Goal: Find specific page/section: Find specific page/section

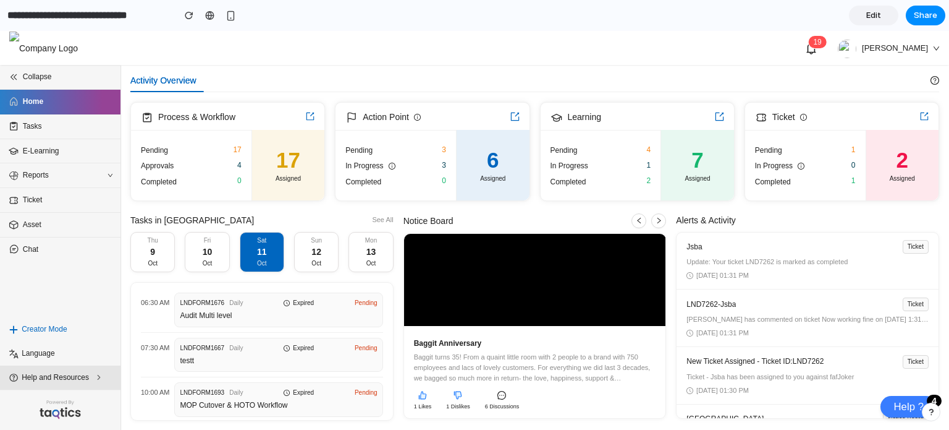
click at [58, 376] on span "Help and Resources" at bounding box center [63, 378] width 82 height 12
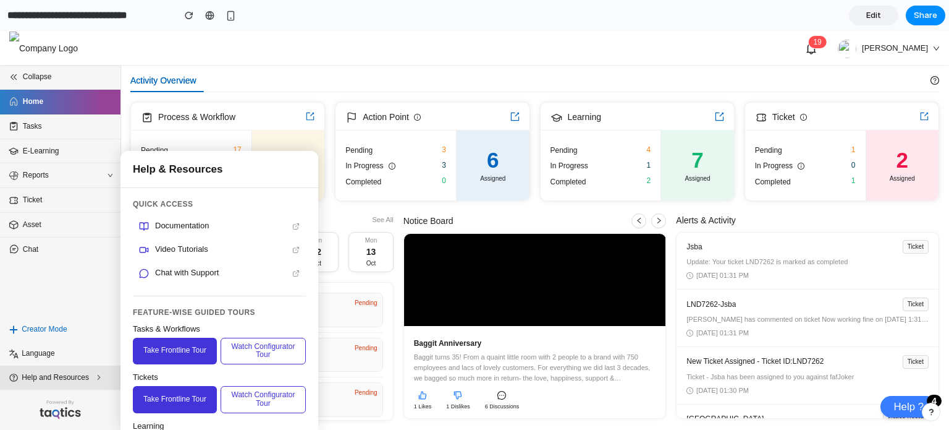
click at [57, 378] on span "Help and Resources" at bounding box center [63, 378] width 82 height 12
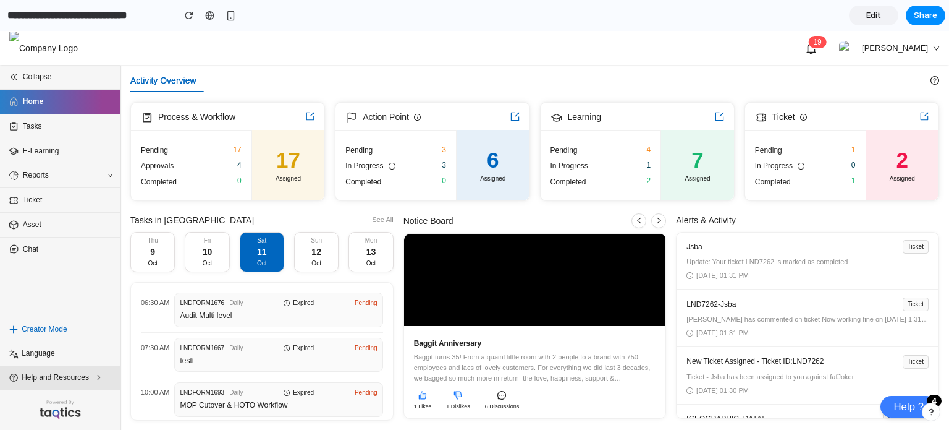
click at [57, 378] on span "Help and Resources" at bounding box center [63, 378] width 82 height 12
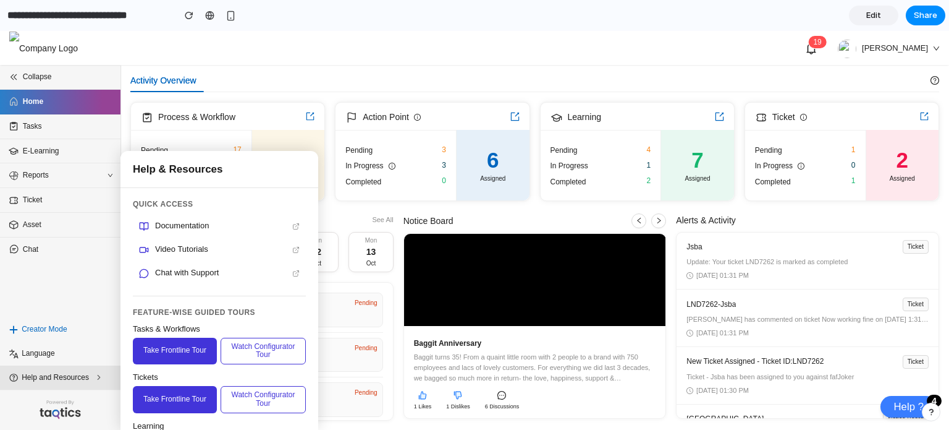
click at [57, 378] on span "Help and Resources" at bounding box center [63, 378] width 82 height 12
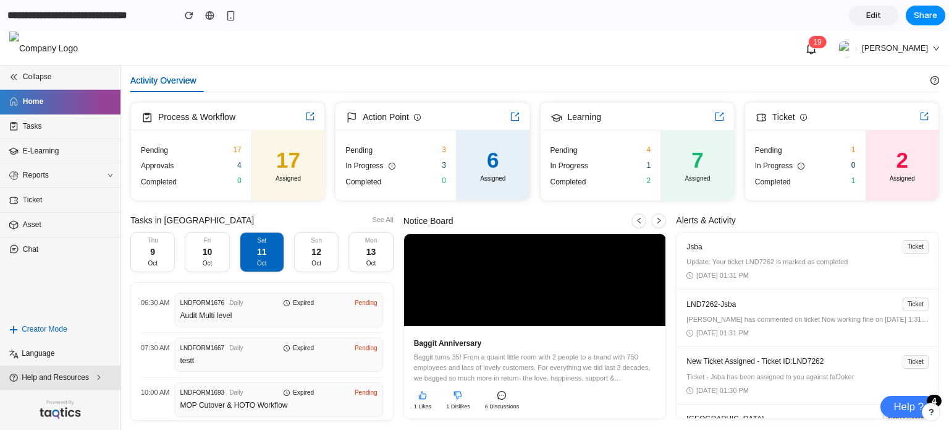
click at [83, 384] on li "Help and Resources" at bounding box center [60, 377] width 121 height 24
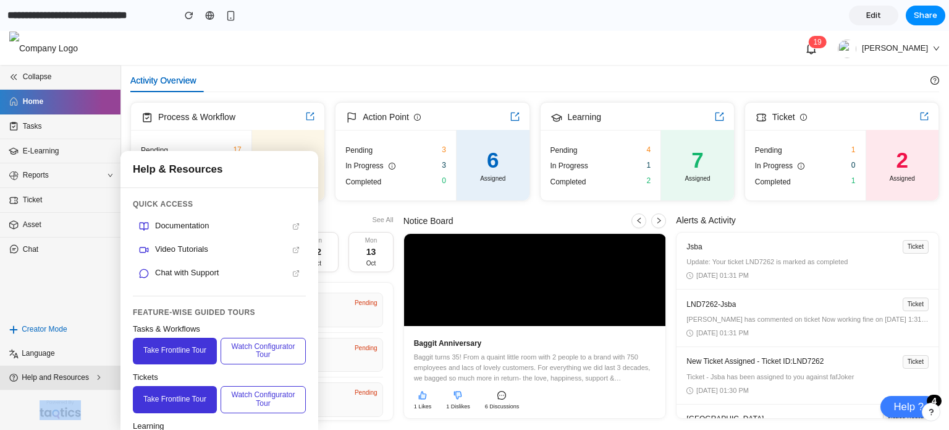
click at [83, 384] on li "Help and Resources" at bounding box center [60, 377] width 121 height 24
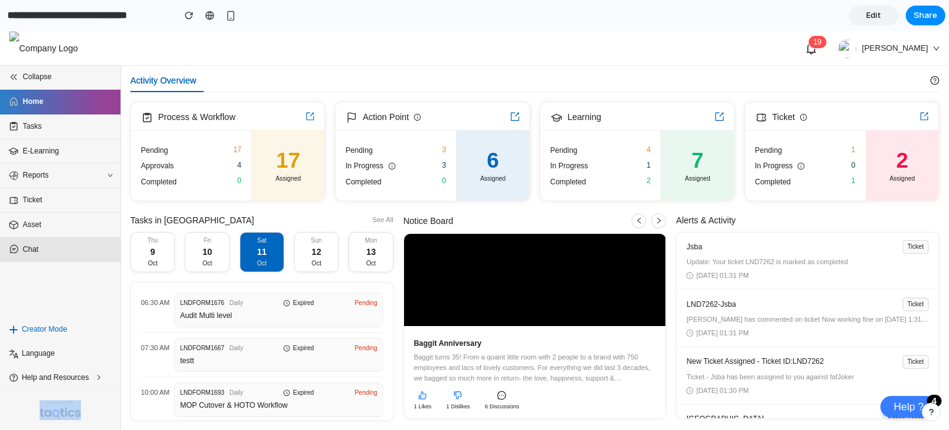
click at [81, 244] on span "Chat" at bounding box center [64, 250] width 82 height 12
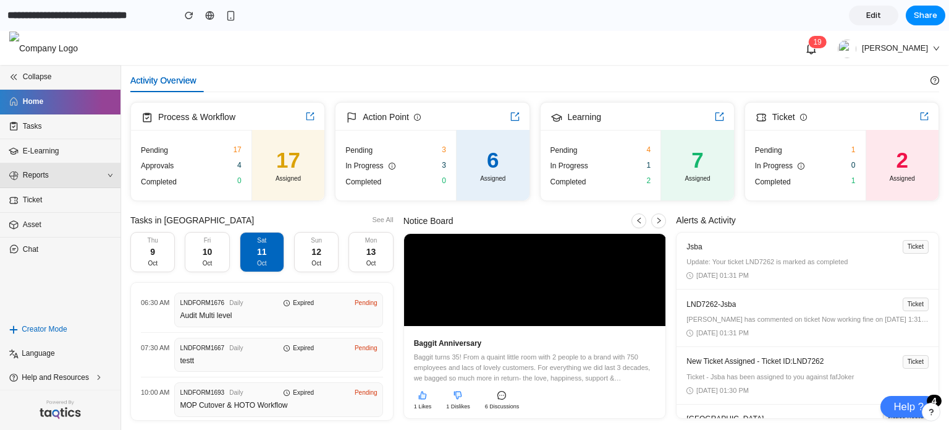
click at [28, 165] on li "Reports" at bounding box center [60, 175] width 121 height 25
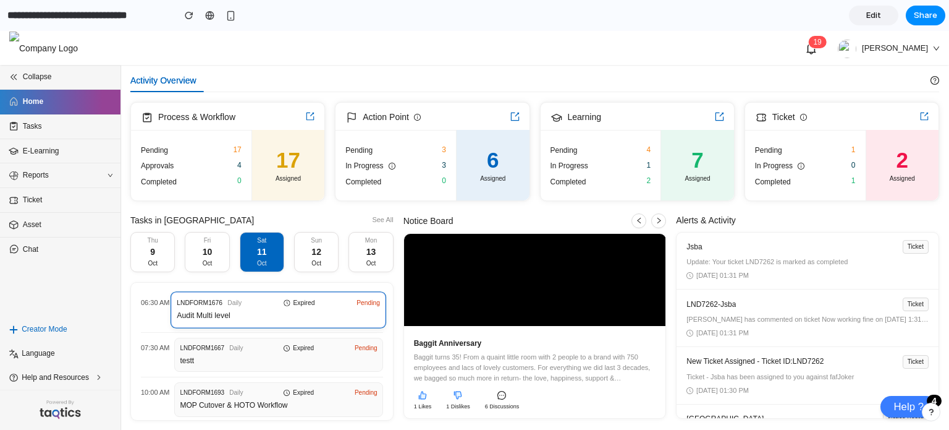
click at [242, 310] on span "Audit Multi level" at bounding box center [267, 316] width 180 height 12
click at [244, 343] on div "LNDFORM1667 Daily Expired Pending" at bounding box center [278, 347] width 203 height 10
